Goal: Information Seeking & Learning: Learn about a topic

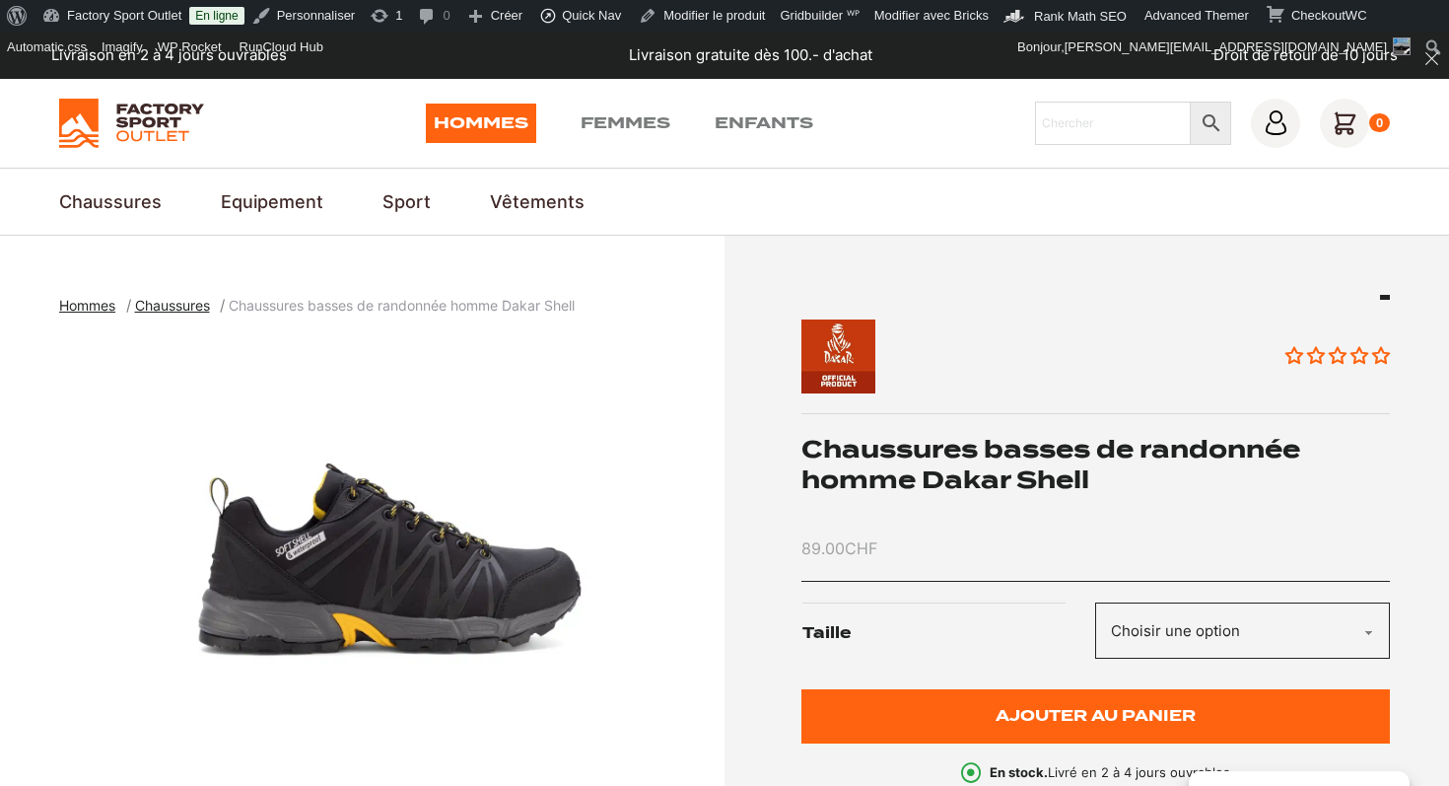
click at [999, 477] on h1 "Chaussures basses de randonnée homme Dakar Shell" at bounding box center [1097, 464] width 590 height 61
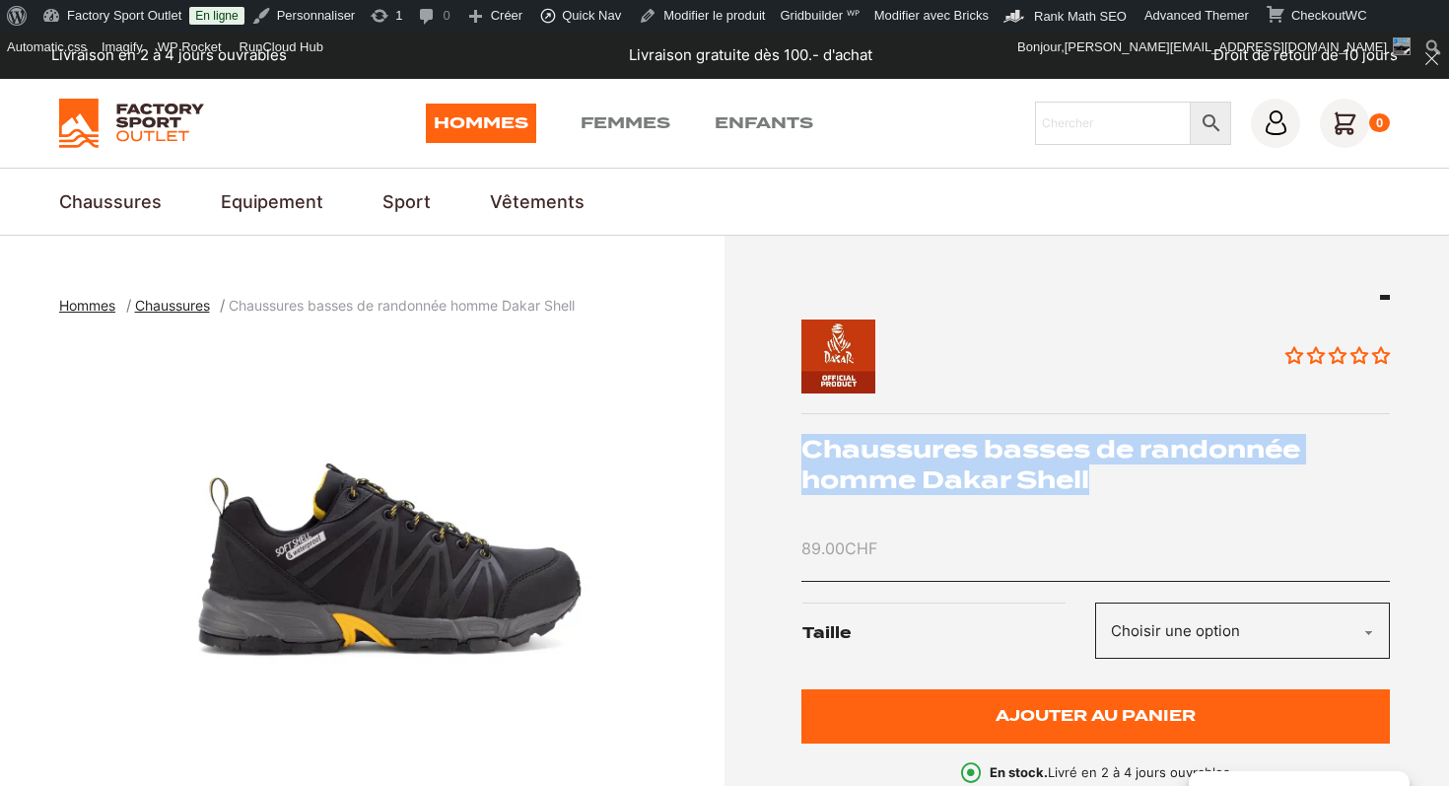
click at [999, 477] on h1 "Chaussures basses de randonnée homme Dakar Shell" at bounding box center [1097, 464] width 590 height 61
copy div "Chaussures basses de randonnée homme Dakar Shell"
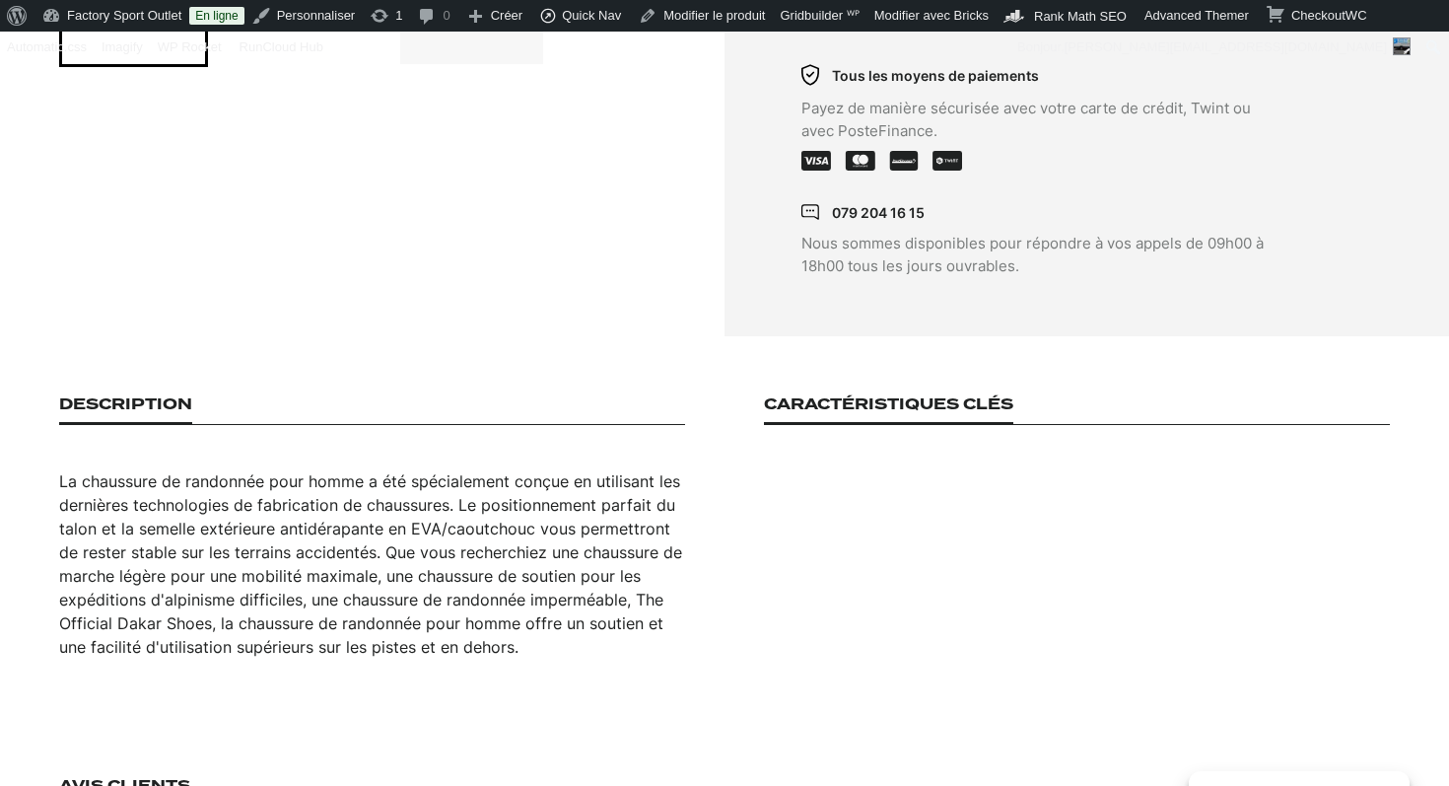
scroll to position [1050, 0]
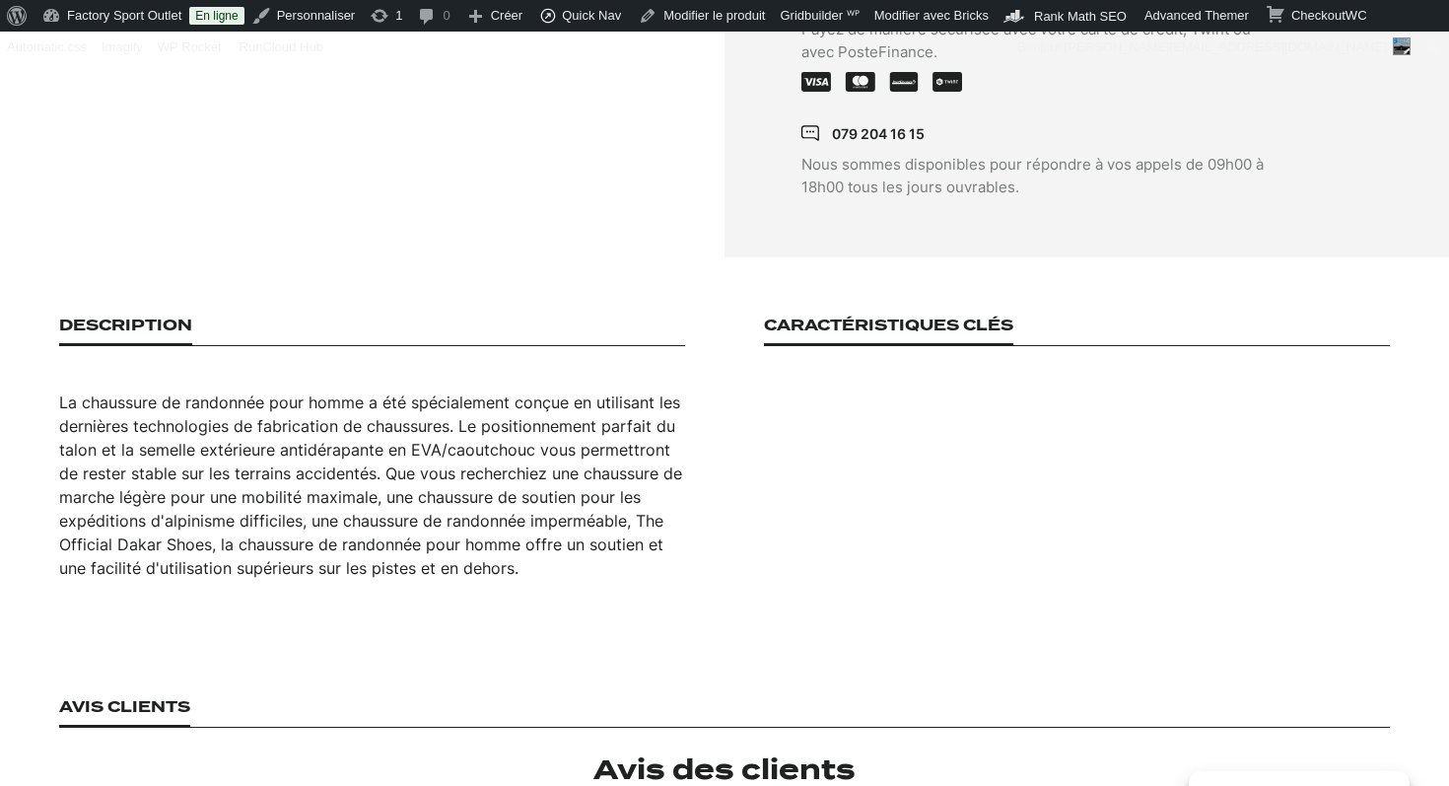
click at [400, 463] on div "La chaussure de randonnée pour homme a été spécialement conçue en utilisant les…" at bounding box center [372, 484] width 626 height 189
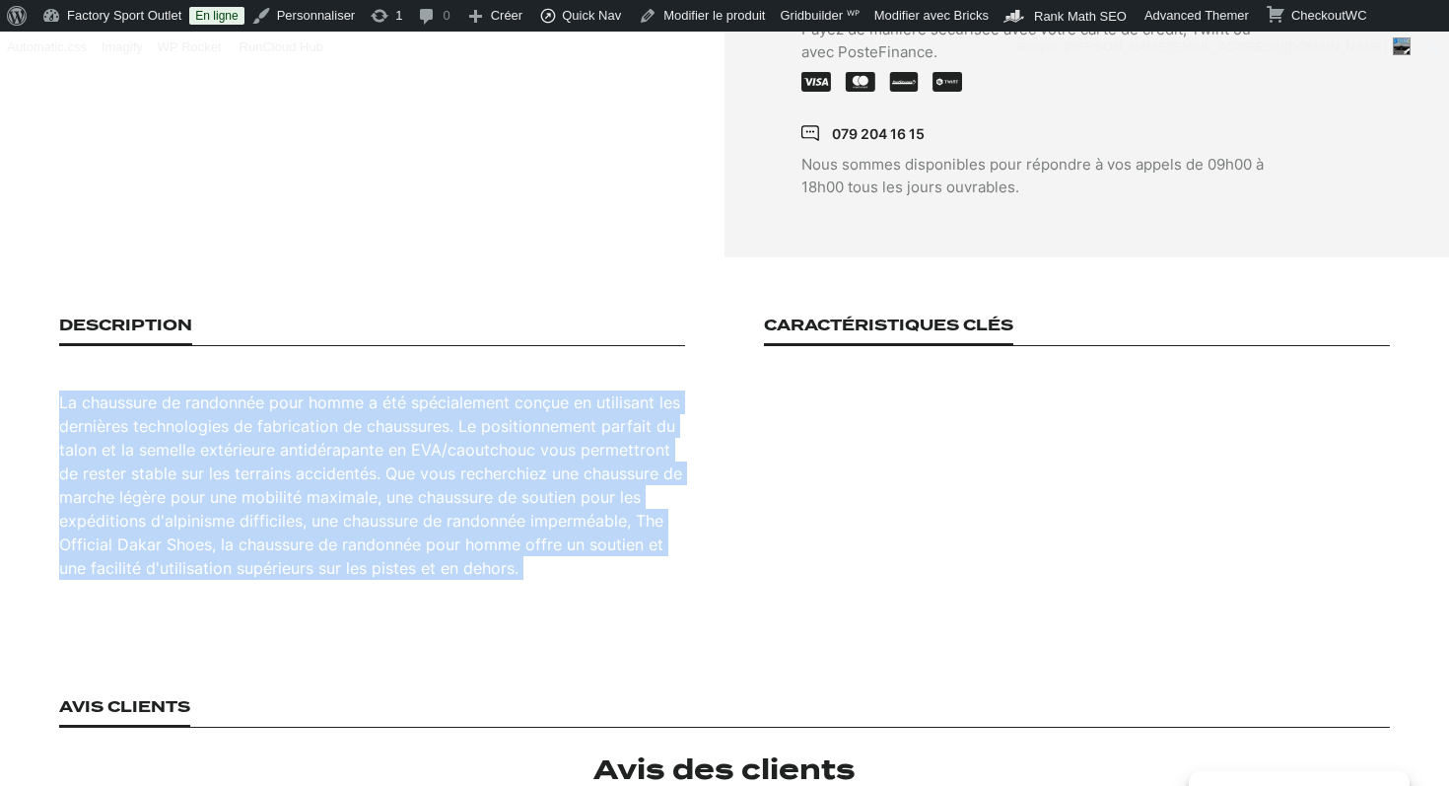
click at [400, 463] on div "La chaussure de randonnée pour homme a été spécialement conçue en utilisant les…" at bounding box center [372, 484] width 626 height 189
copy div "La chaussure de randonnée pour homme a été spécialement conçue en utilisant les…"
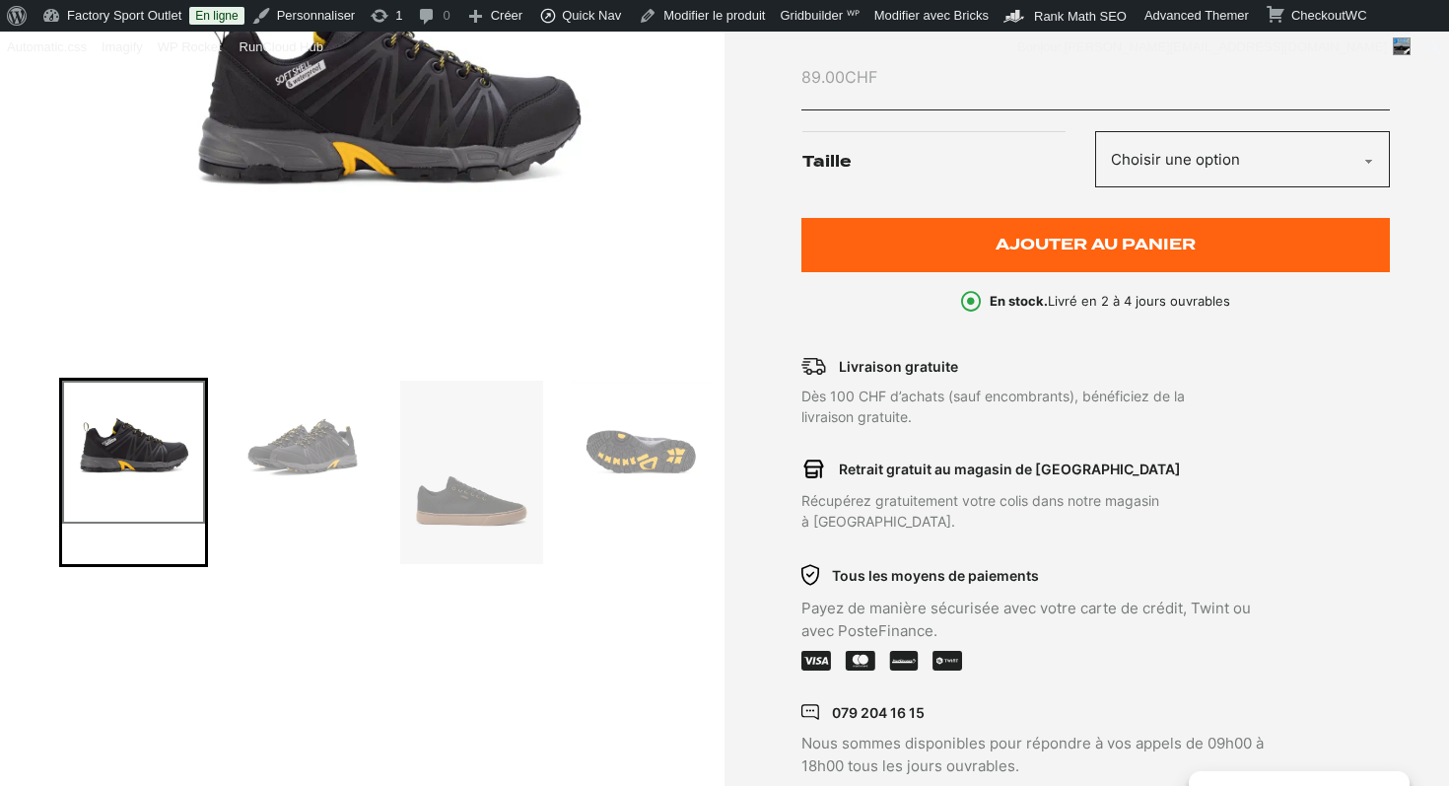
scroll to position [61, 0]
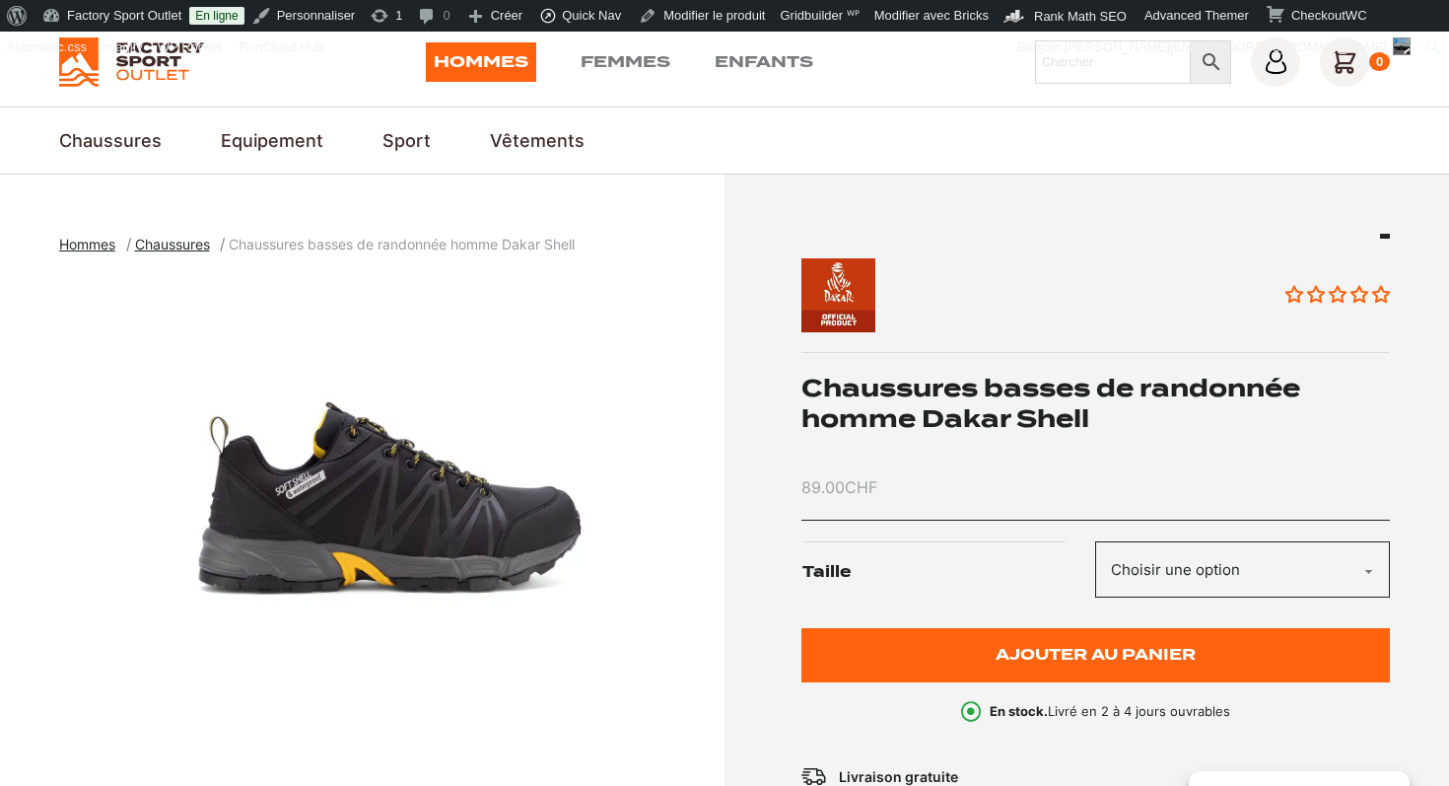
click at [379, 460] on img "1 of 5" at bounding box center [387, 521] width 656 height 493
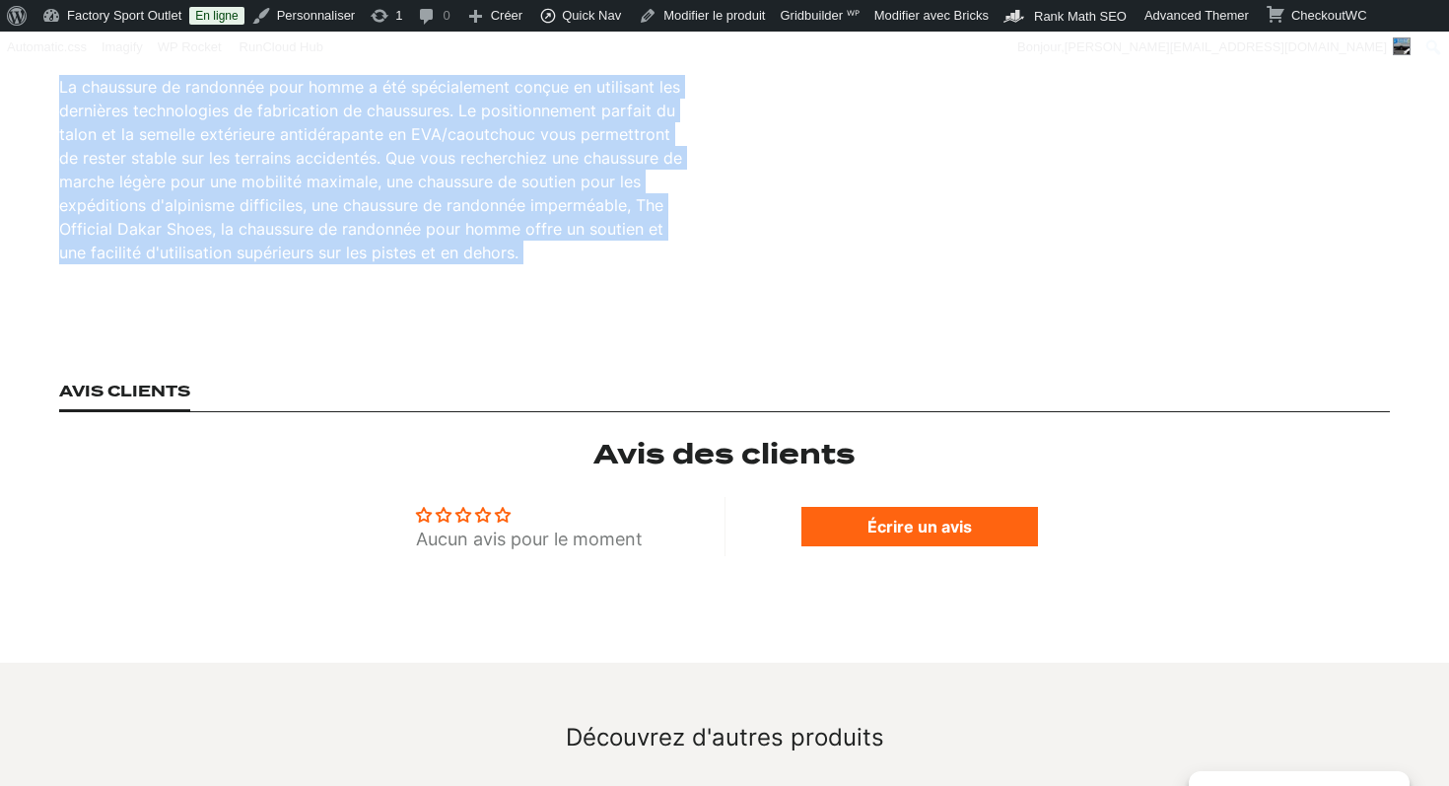
scroll to position [995, 0]
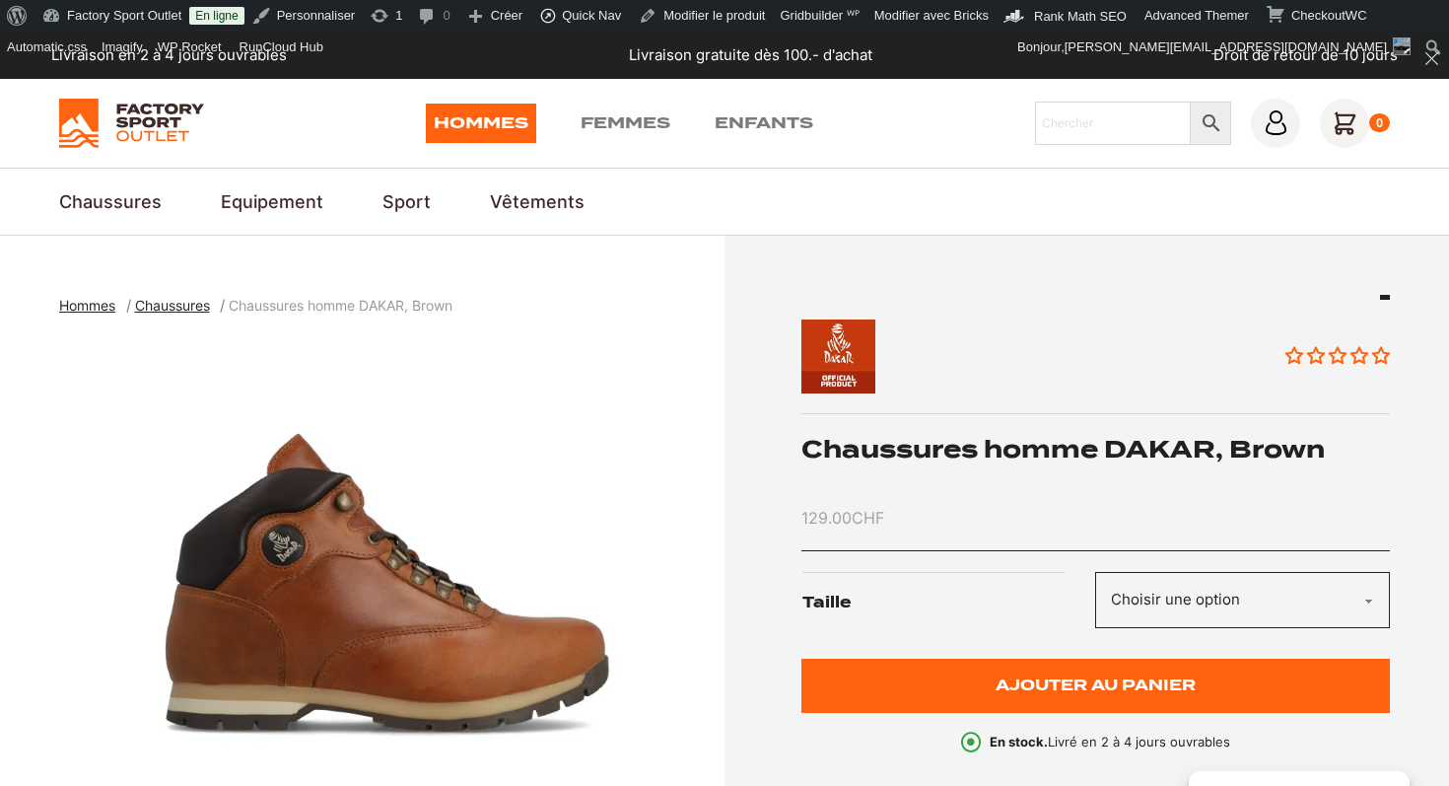
click at [965, 469] on div "Aucun avis Chaussures homme DAKAR, Brown 129.00 CHF Taille Choisir une option 4…" at bounding box center [1097, 523] width 590 height 457
click at [965, 448] on h1 "Chaussures homme DAKAR, Brown" at bounding box center [1097, 449] width 590 height 31
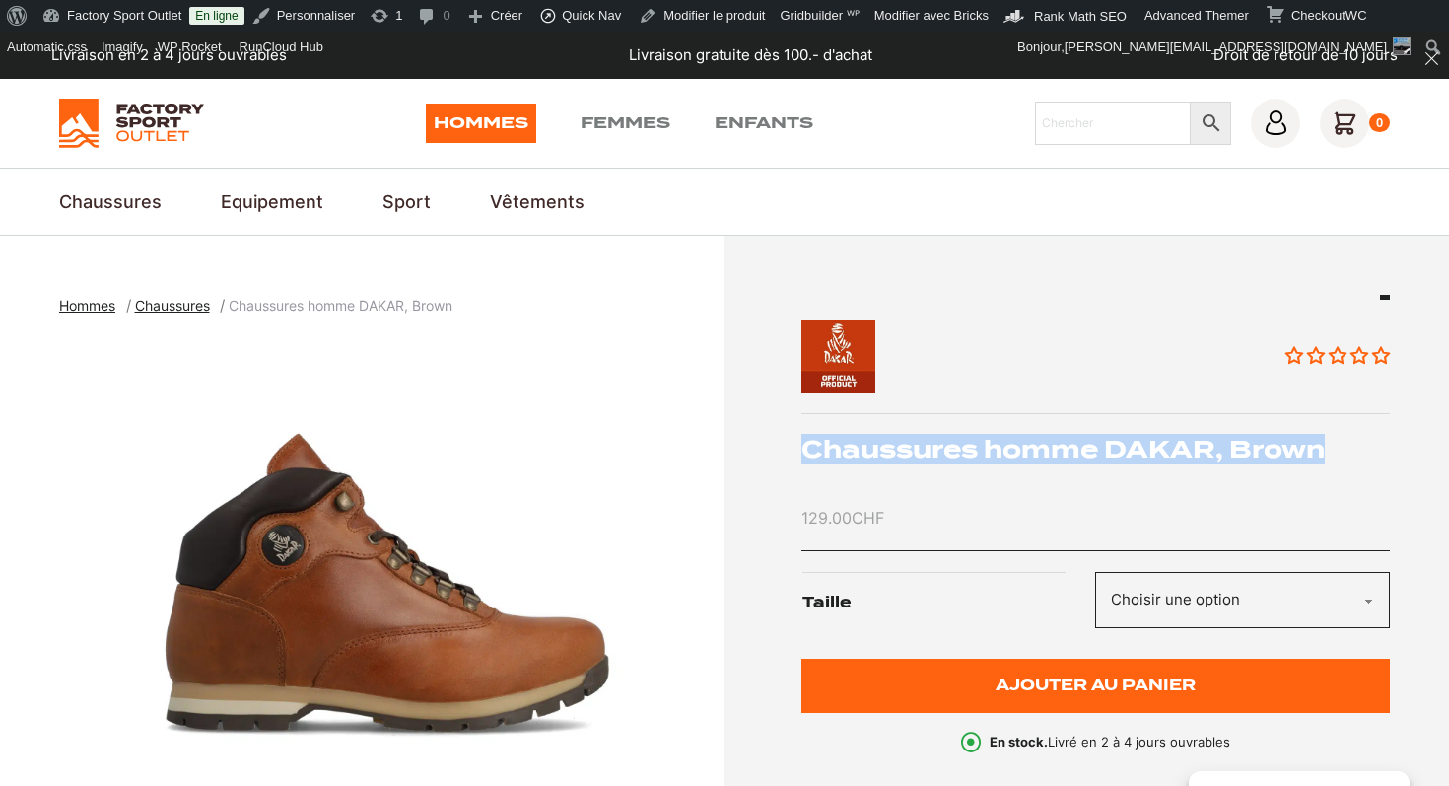
click at [965, 448] on h1 "Chaussures homme DAKAR, Brown" at bounding box center [1097, 449] width 590 height 31
copy div "Chaussures homme DAKAR, Brown"
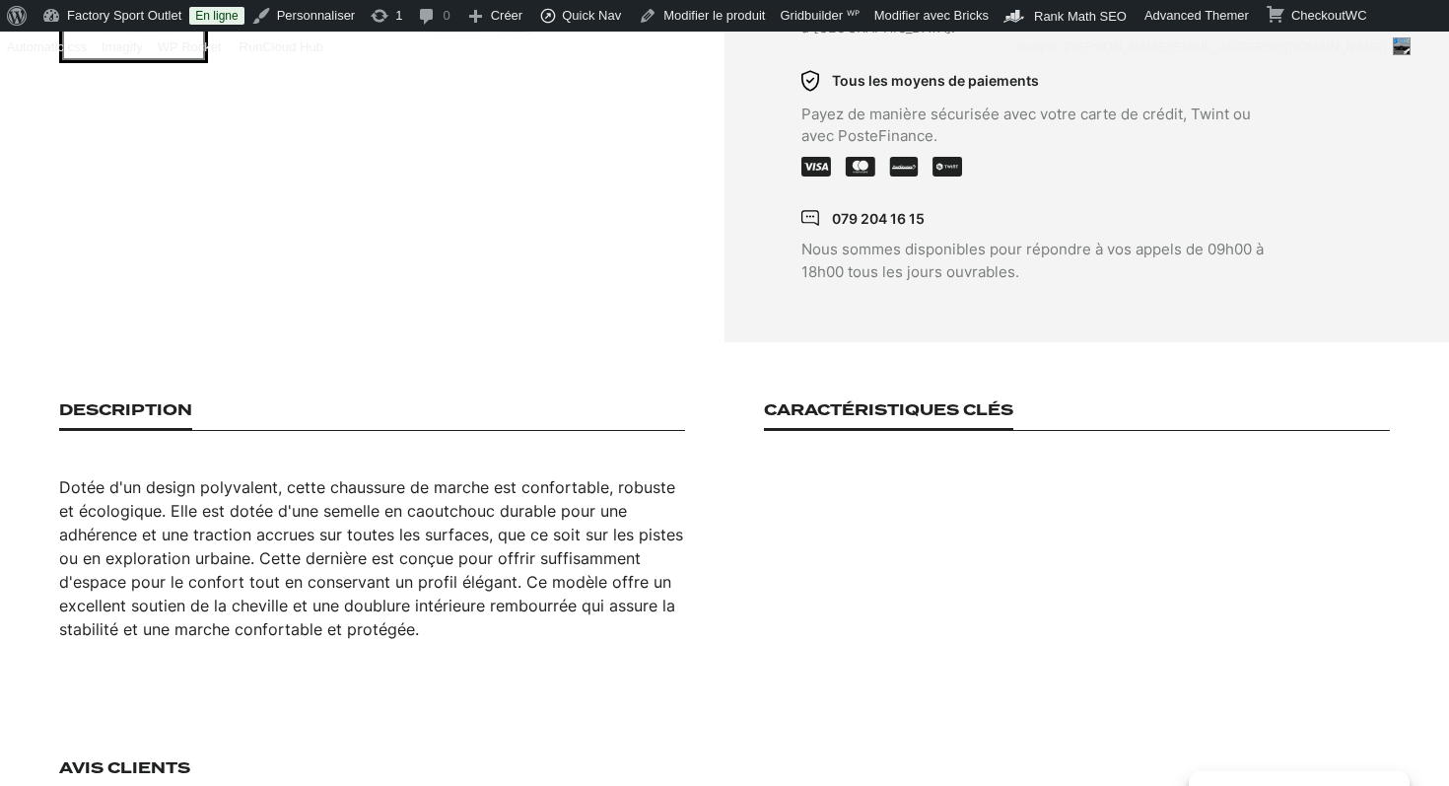
scroll to position [1035, 0]
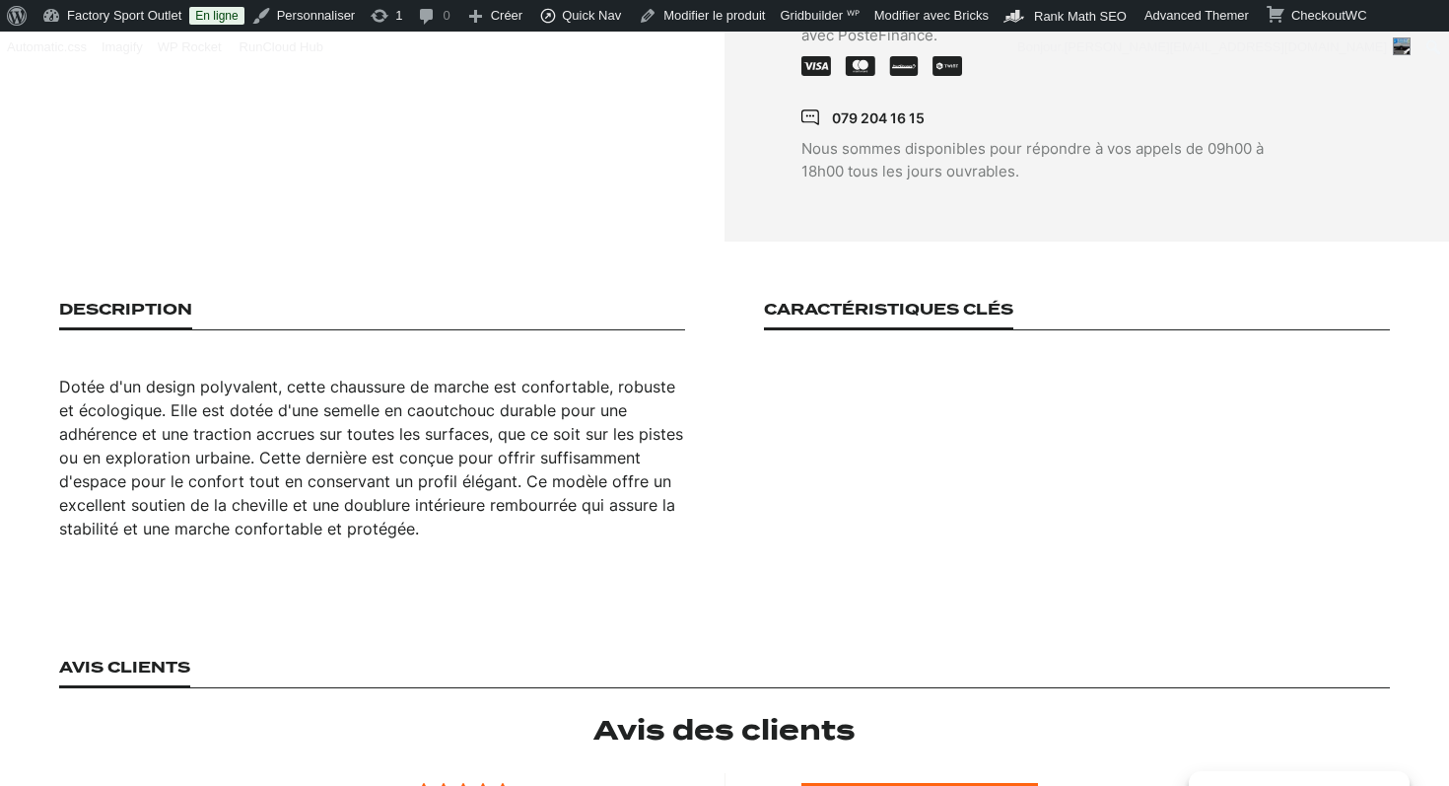
click at [376, 443] on div "Dotée d'un design polyvalent, cette chaussure de marche est confortable, robust…" at bounding box center [372, 458] width 626 height 166
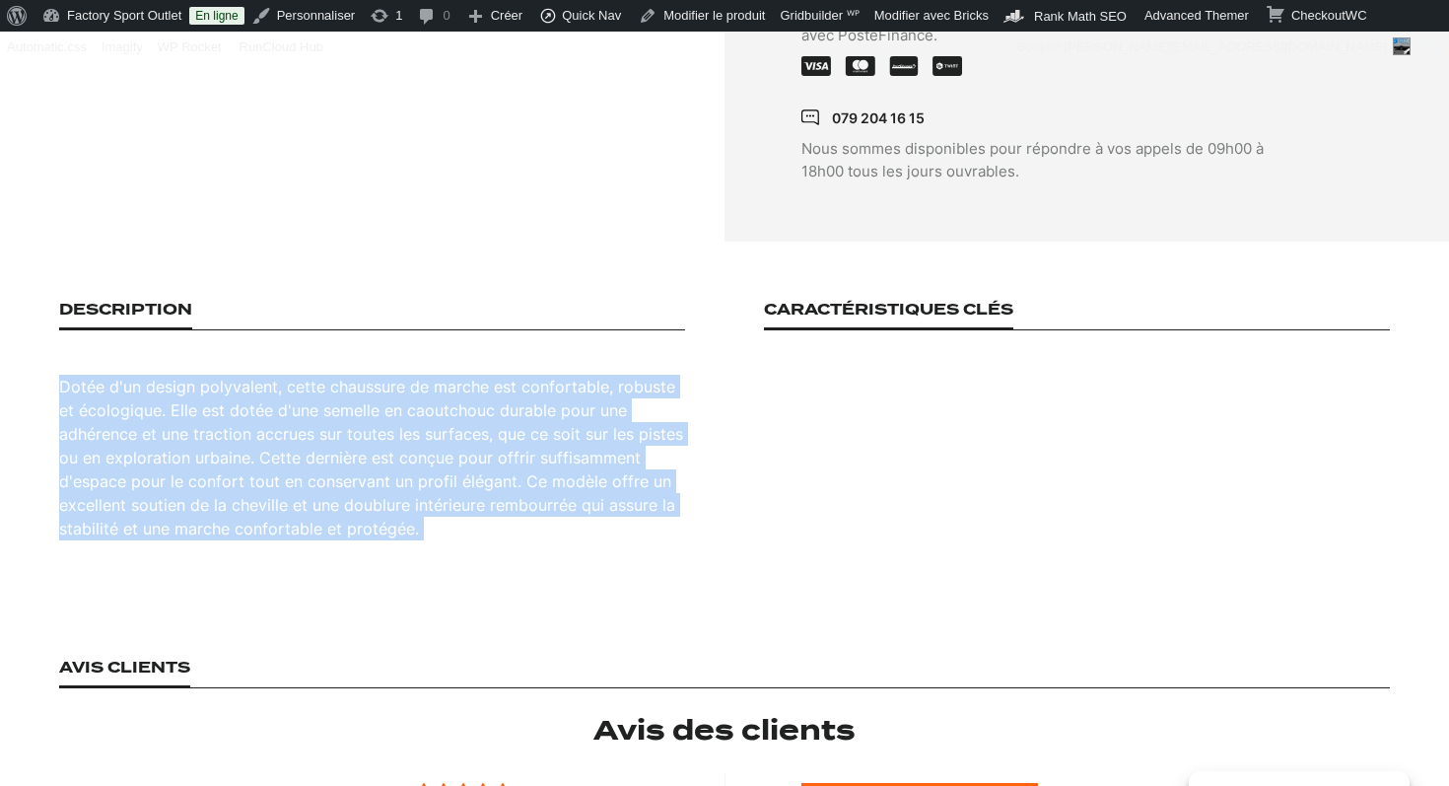
click at [376, 443] on div "Dotée d'un design polyvalent, cette chaussure de marche est confortable, robust…" at bounding box center [372, 458] width 626 height 166
copy div "Dotée d'un design polyvalent, cette chaussure de marche est confortable, robust…"
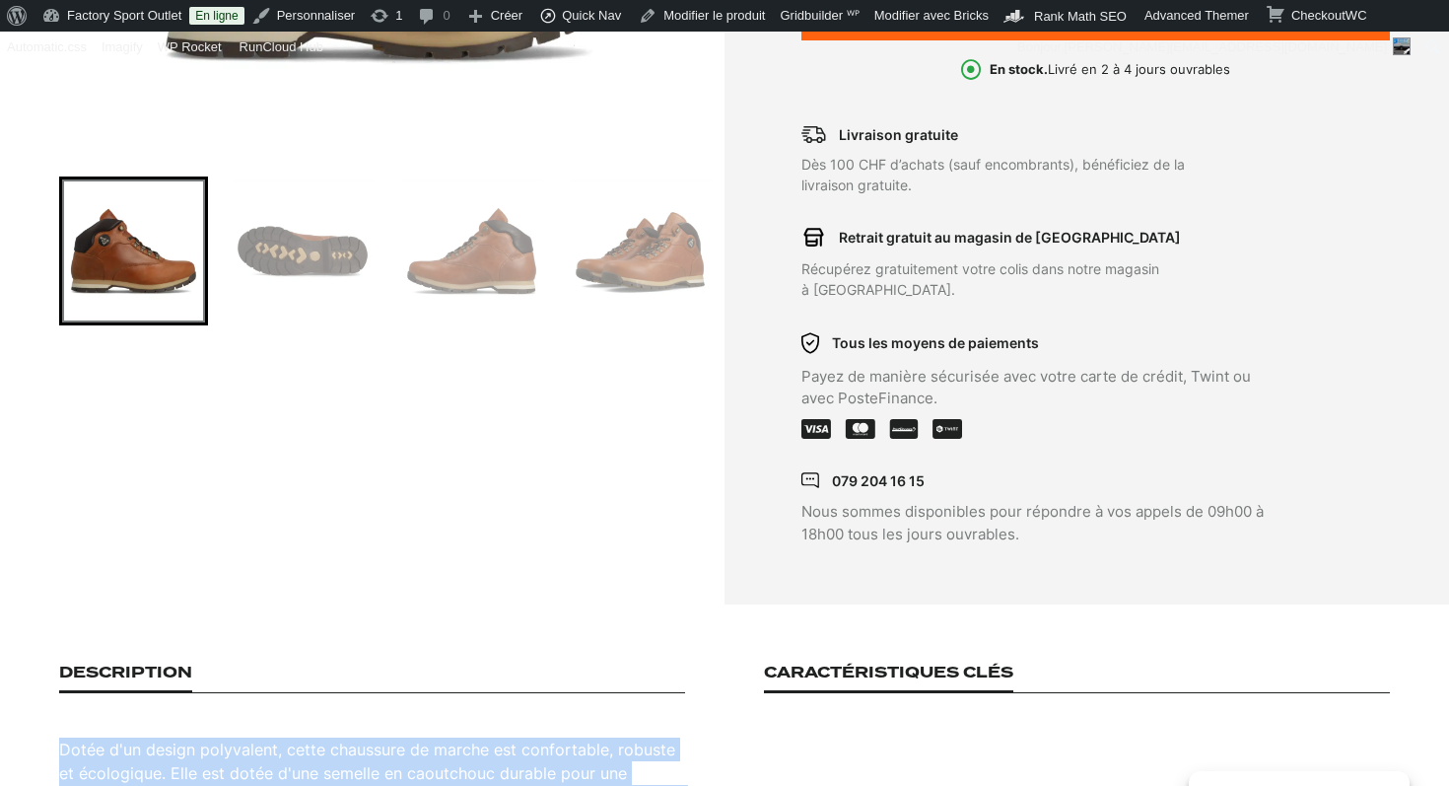
scroll to position [374, 0]
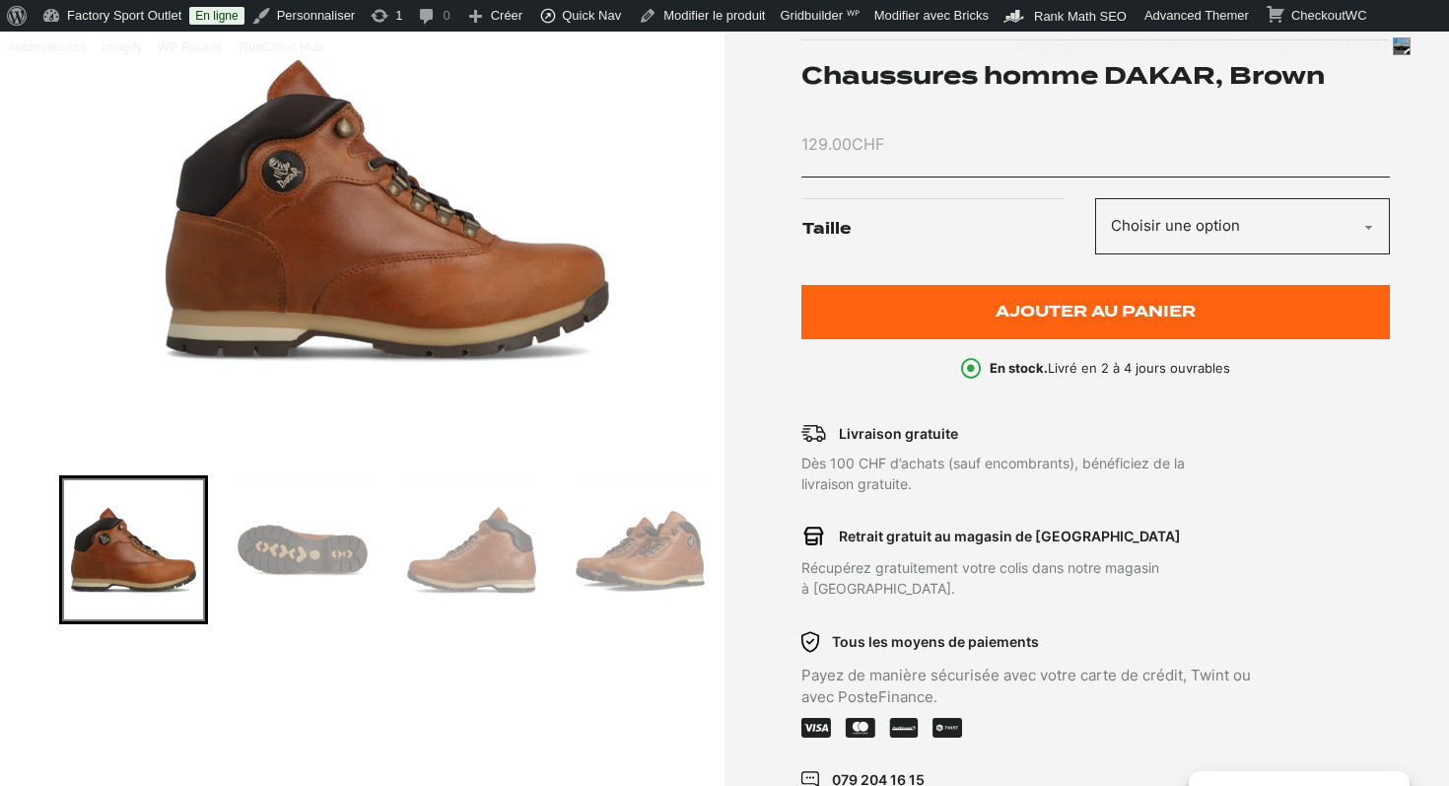
click at [421, 274] on img "1 of 4" at bounding box center [387, 209] width 656 height 493
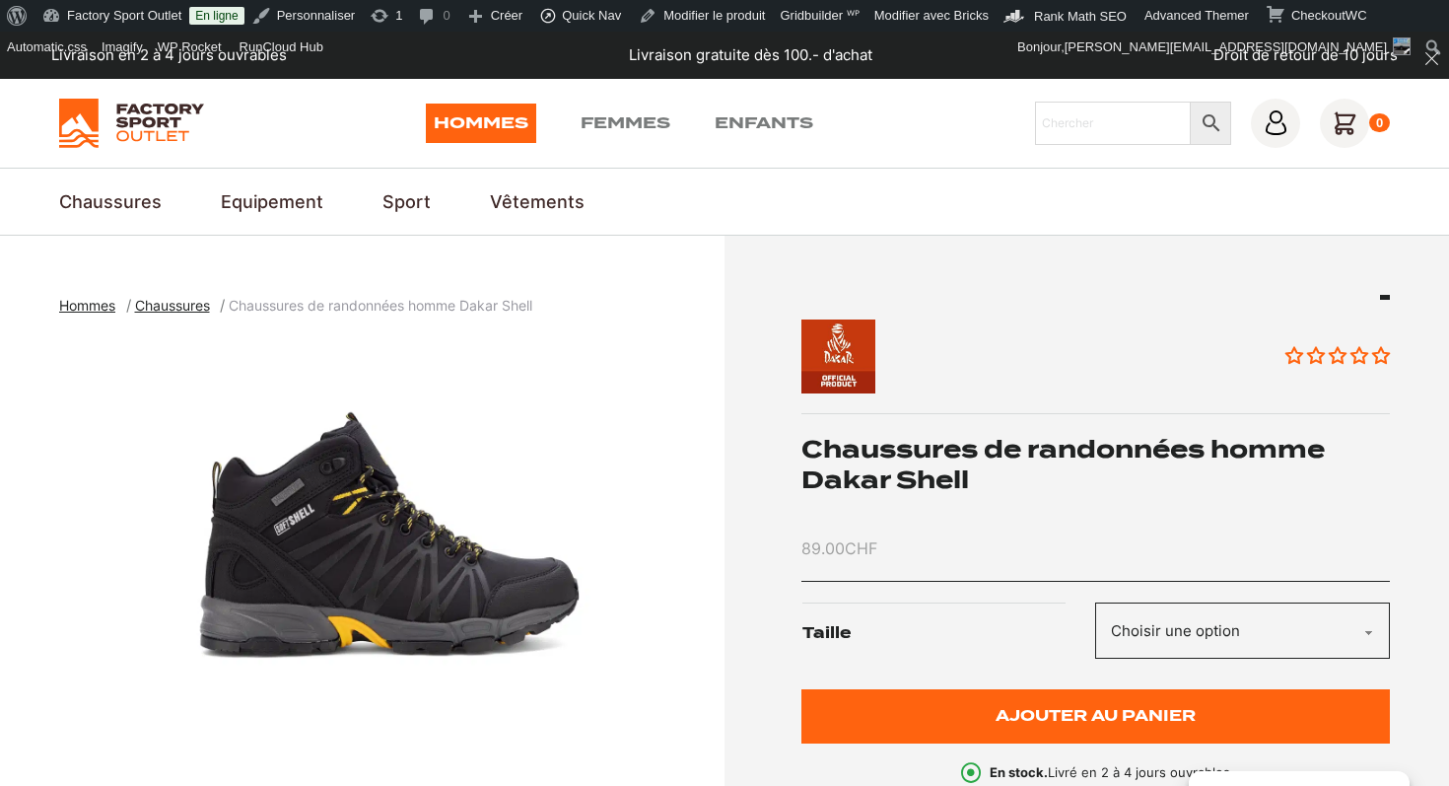
click at [329, 569] on img "1 of 4" at bounding box center [387, 582] width 656 height 493
click at [975, 471] on h1 "Chaussures de randonnées homme Dakar Shell" at bounding box center [1097, 464] width 590 height 61
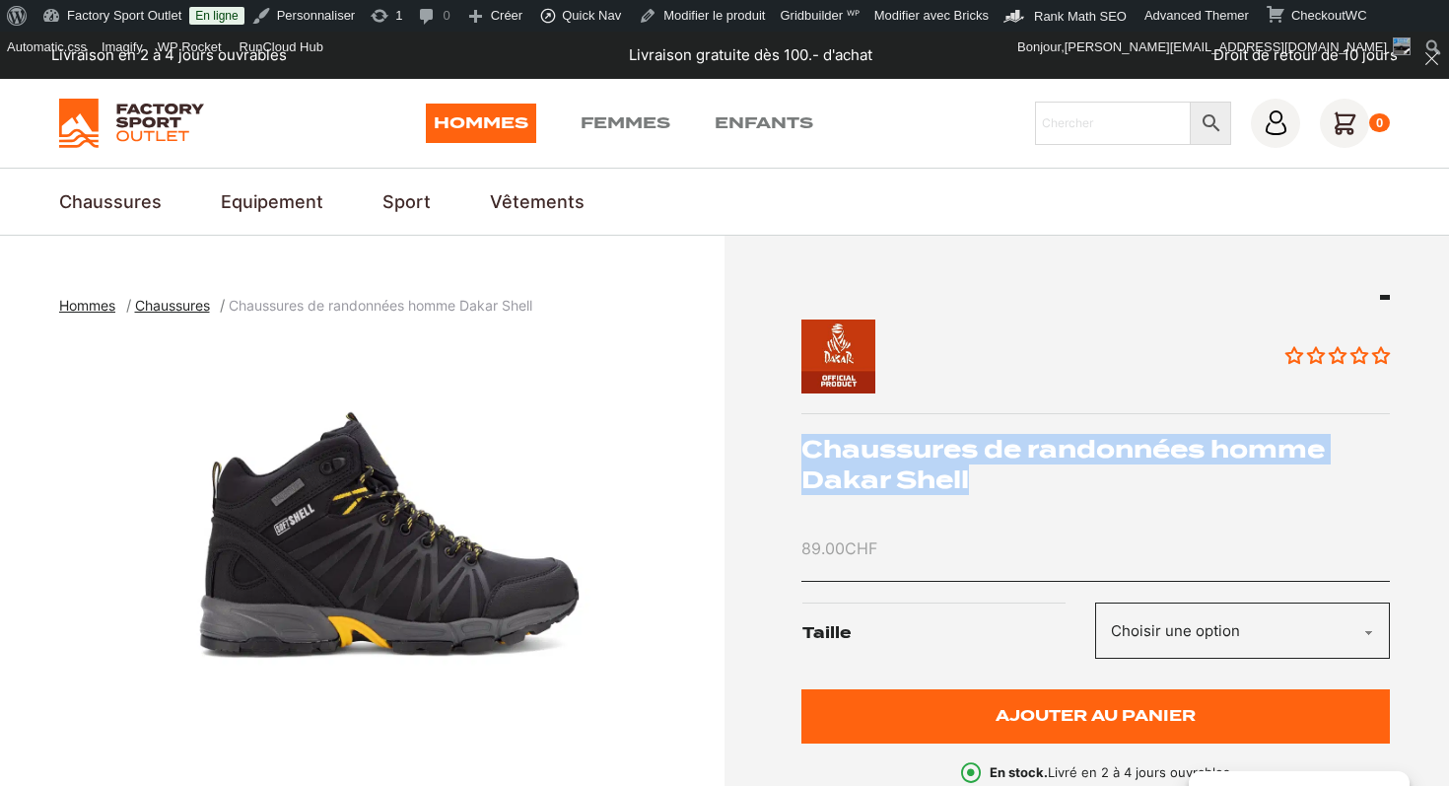
click at [975, 471] on h1 "Chaussures de randonnées homme Dakar Shell" at bounding box center [1097, 464] width 590 height 61
copy div "Chaussures de randonnées homme Dakar Shell"
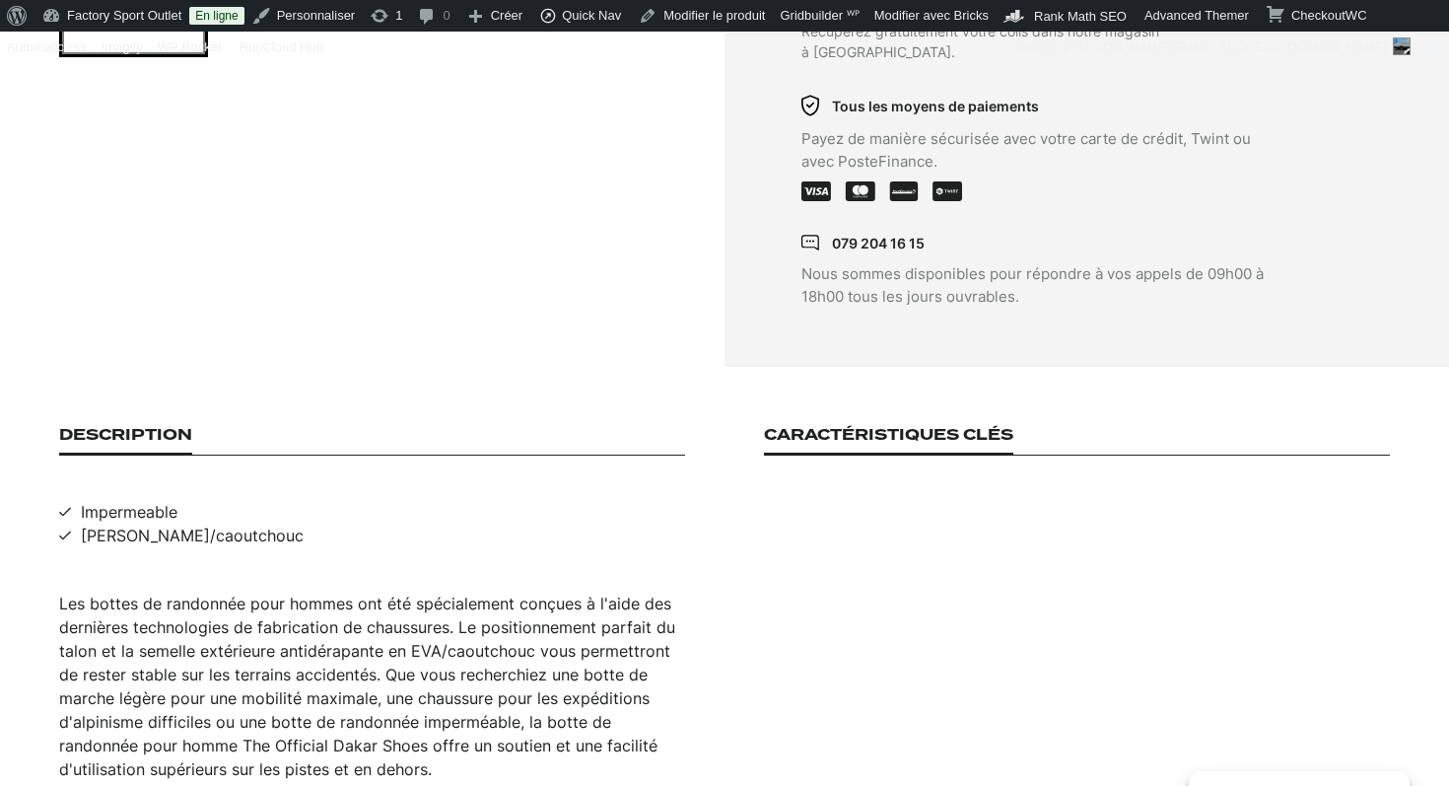
scroll to position [948, 0]
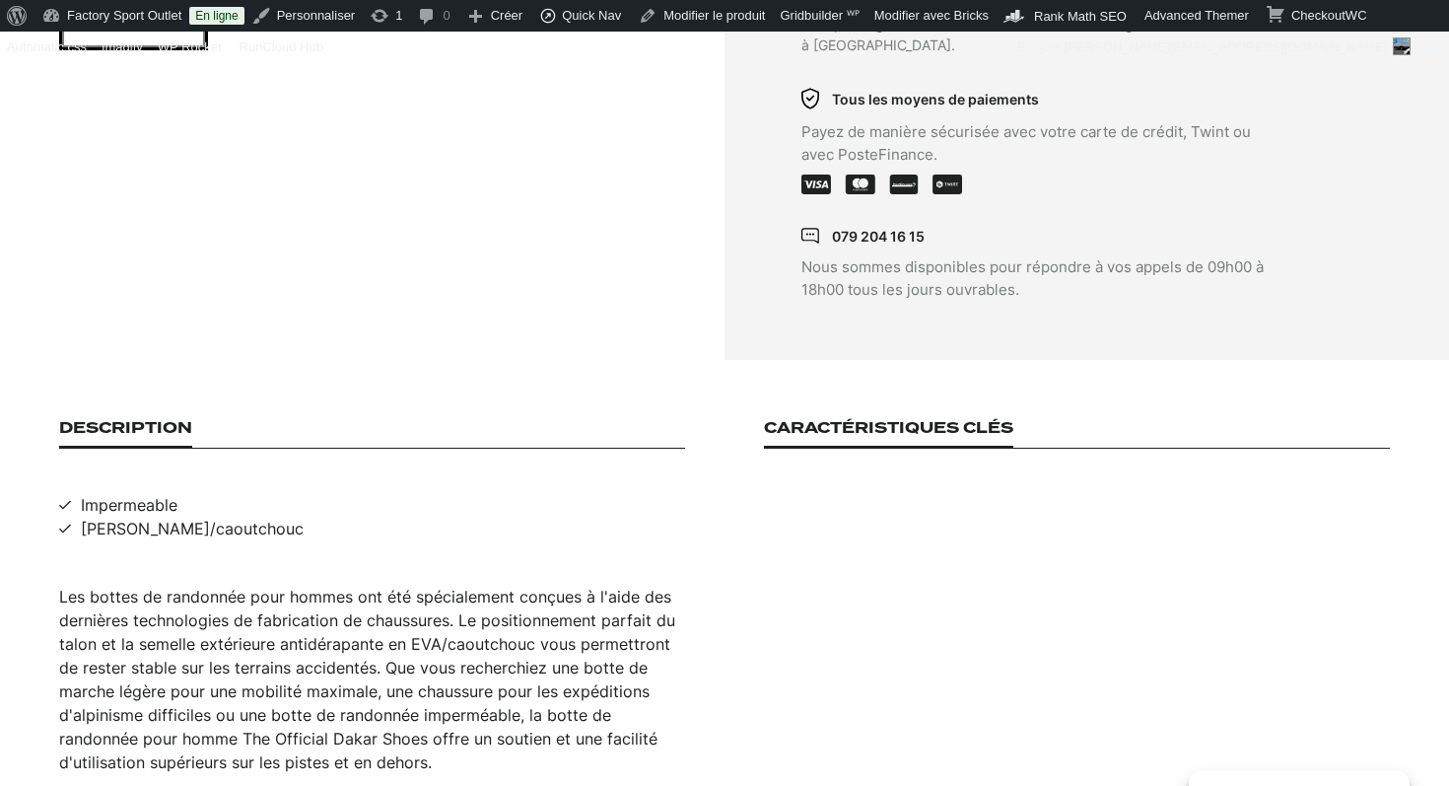
click at [246, 634] on div "Les bottes de randonnée pour hommes ont été spécialement conçues à l'aide des d…" at bounding box center [372, 679] width 626 height 189
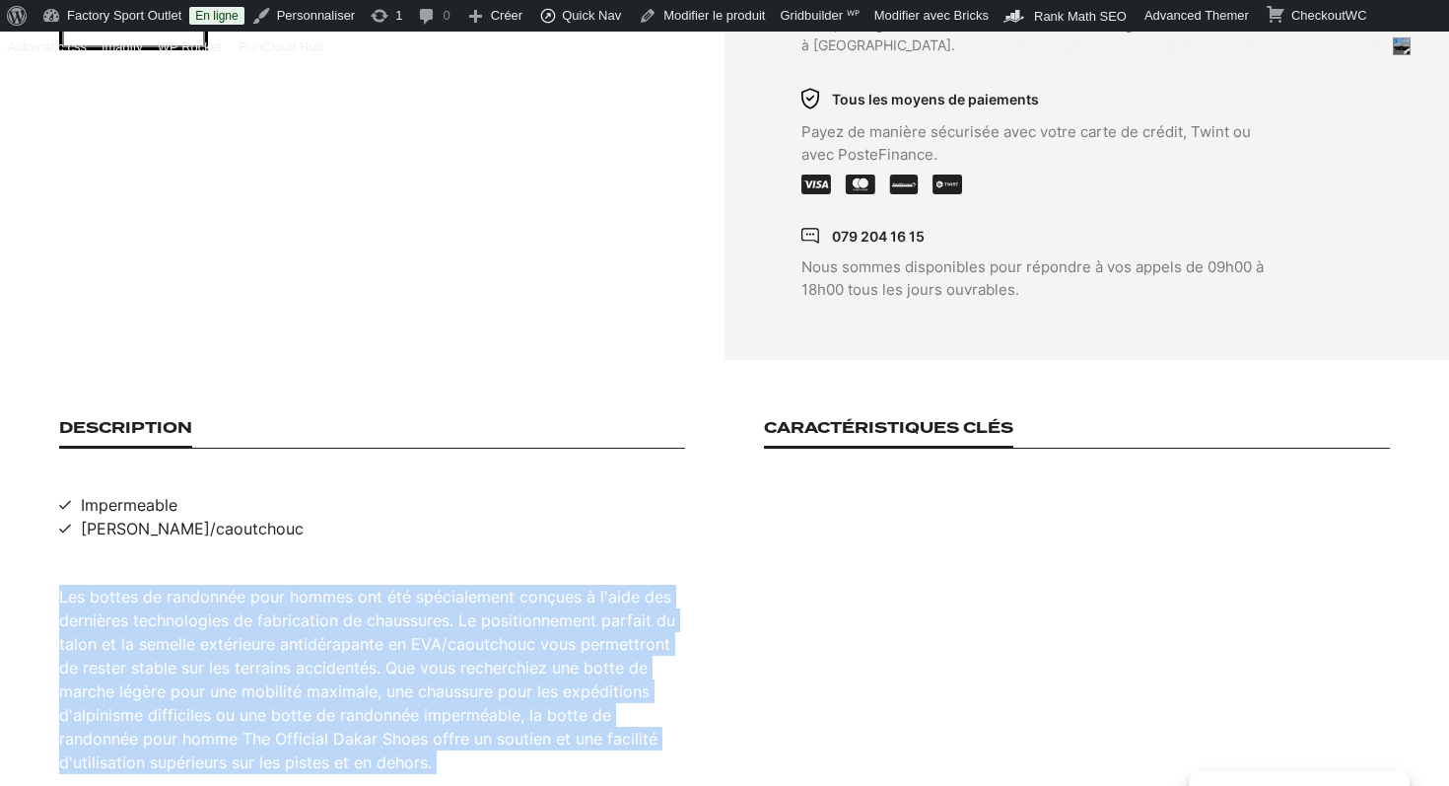
click at [246, 634] on div "Les bottes de randonnée pour hommes ont été spécialement conçues à l'aide des d…" at bounding box center [372, 679] width 626 height 189
copy div "Les bottes de randonnée pour hommes ont été spécialement conçues à l'aide des d…"
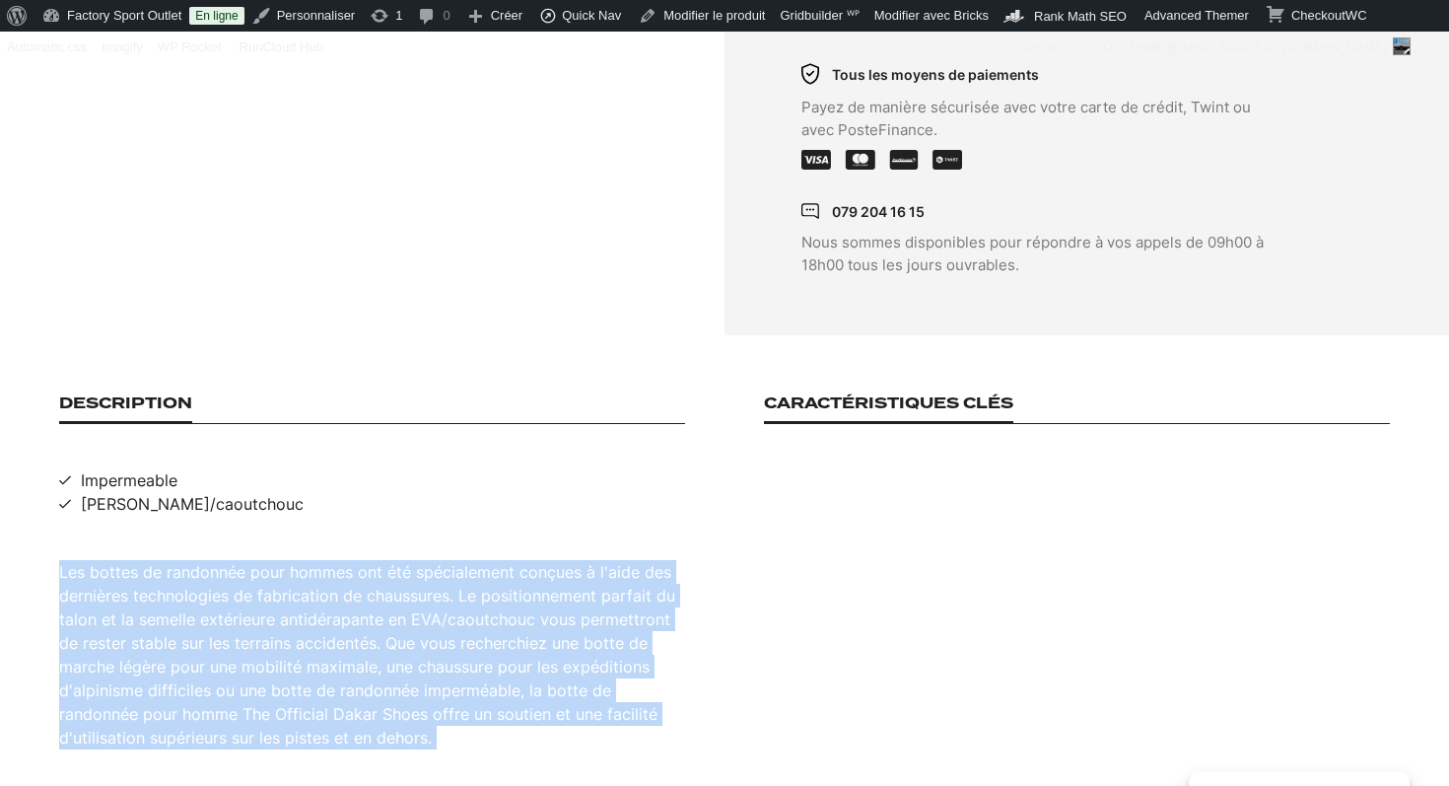
scroll to position [988, 0]
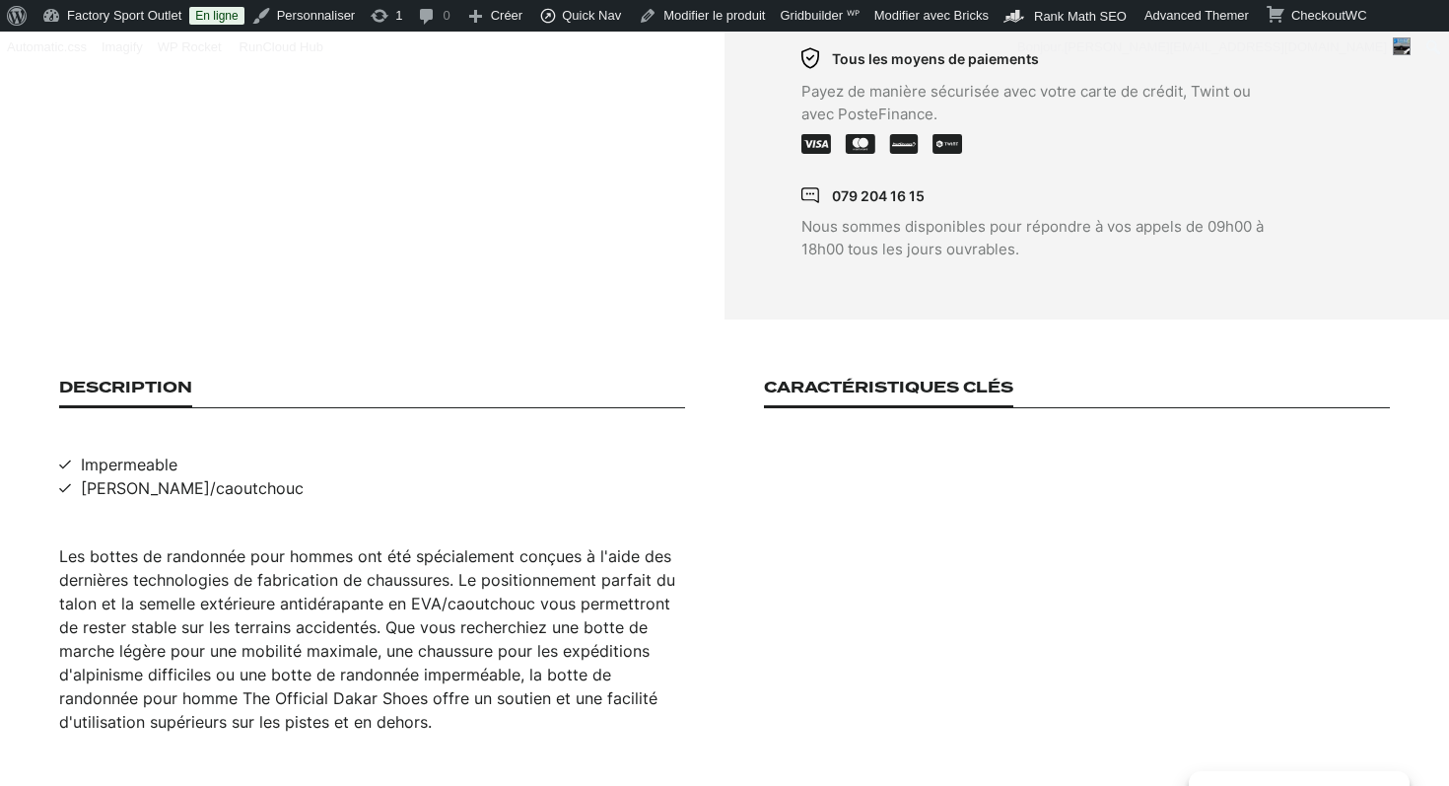
click at [147, 453] on span "Impermeable" at bounding box center [129, 465] width 97 height 24
copy span "Impermeable"
click at [207, 476] on span "[PERSON_NAME]/caoutchouc" at bounding box center [192, 488] width 223 height 24
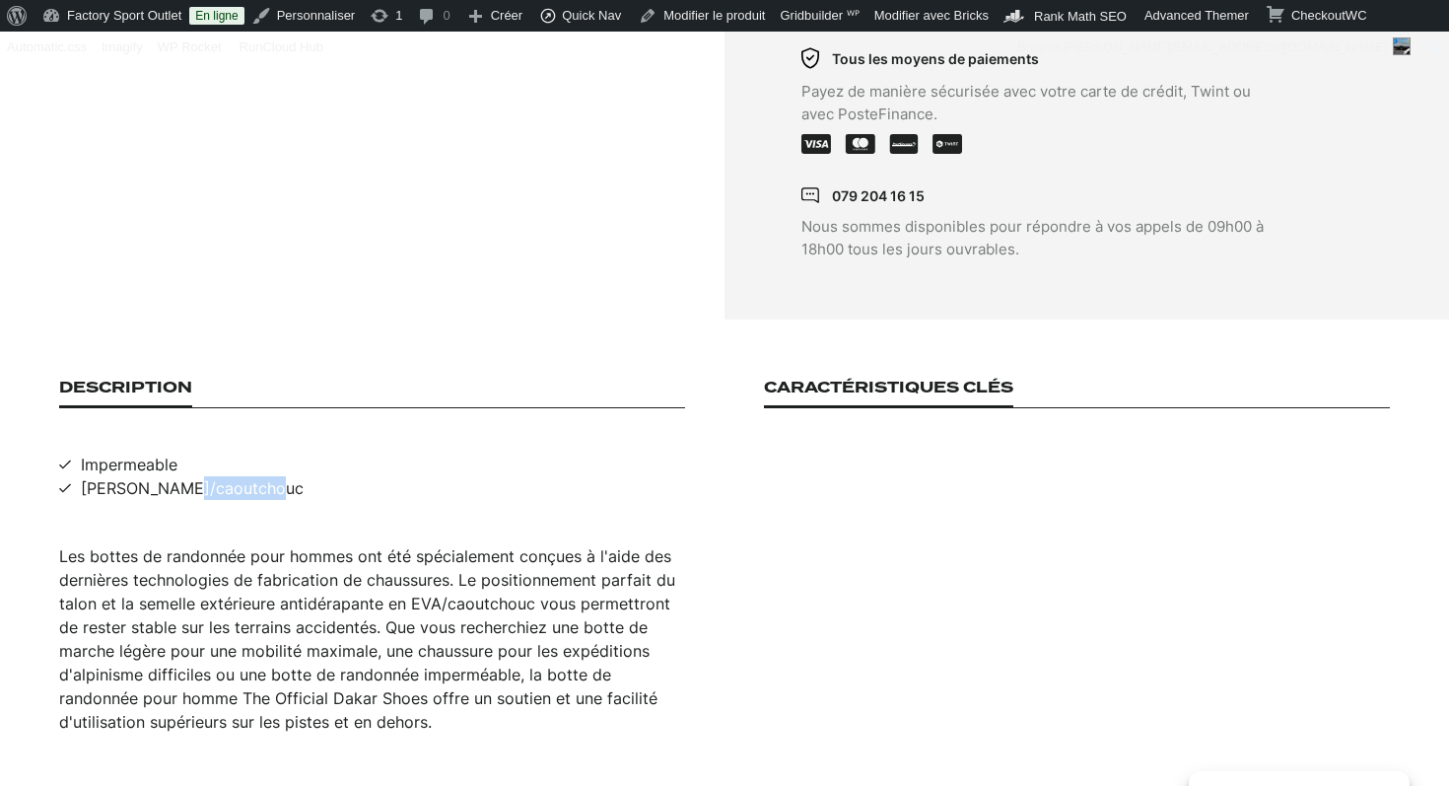
click at [207, 476] on span "[PERSON_NAME]/caoutchouc" at bounding box center [192, 488] width 223 height 24
copy span "[PERSON_NAME]/caoutchouc"
